Goal: Find specific page/section: Find specific page/section

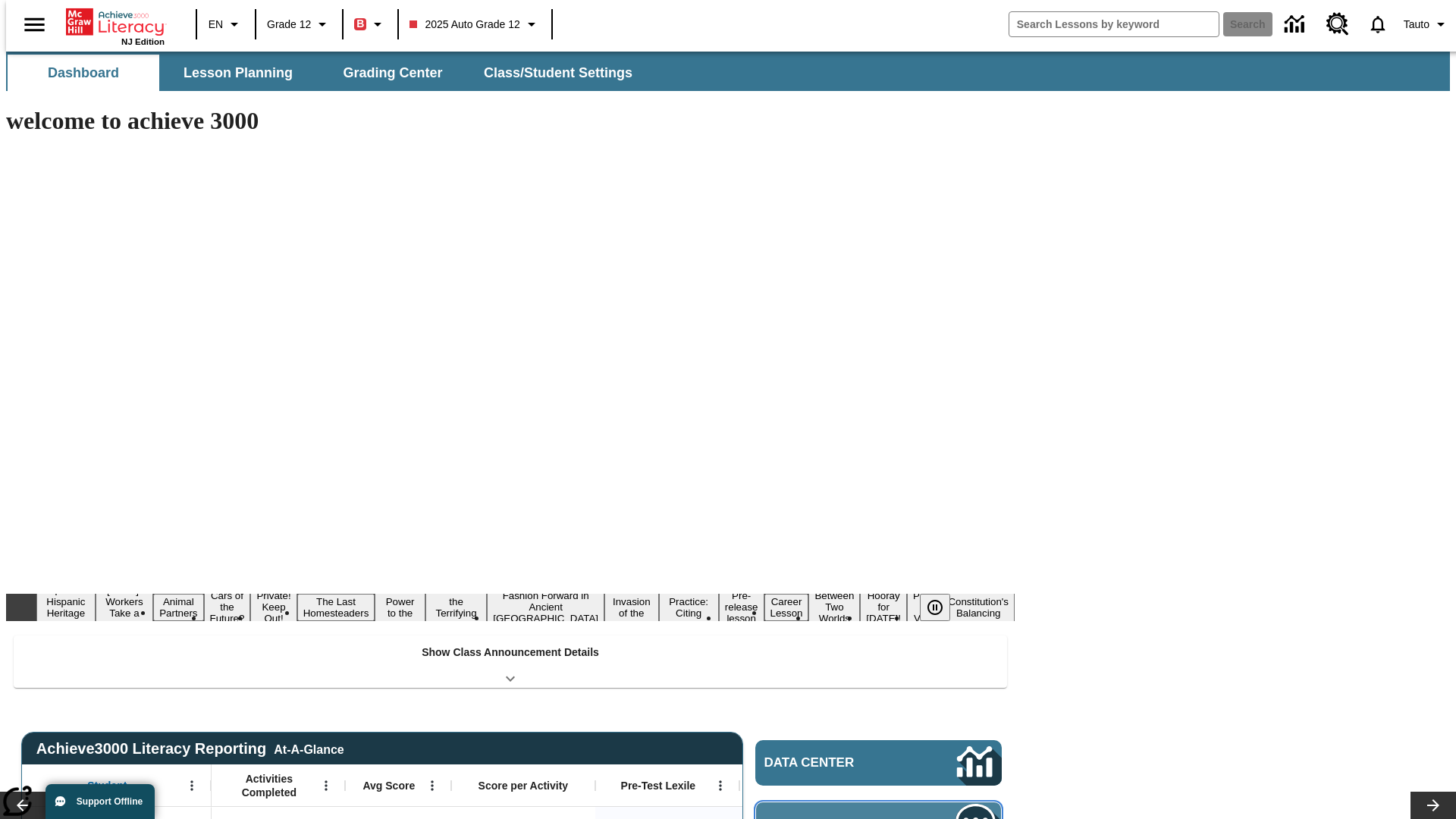
click at [883, 817] on span "Message Center" at bounding box center [839, 825] width 147 height 15
